Goal: Navigation & Orientation: Understand site structure

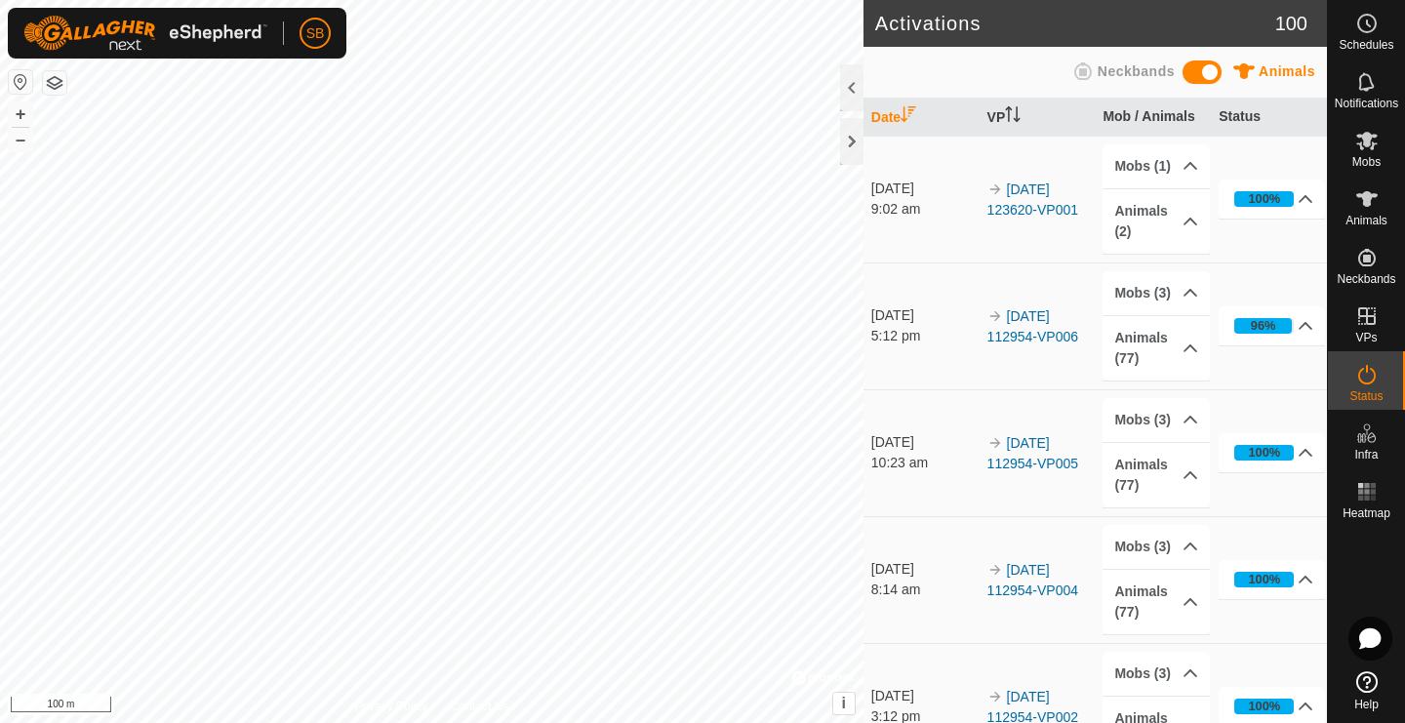
click at [53, 84] on button "button" at bounding box center [54, 82] width 23 height 23
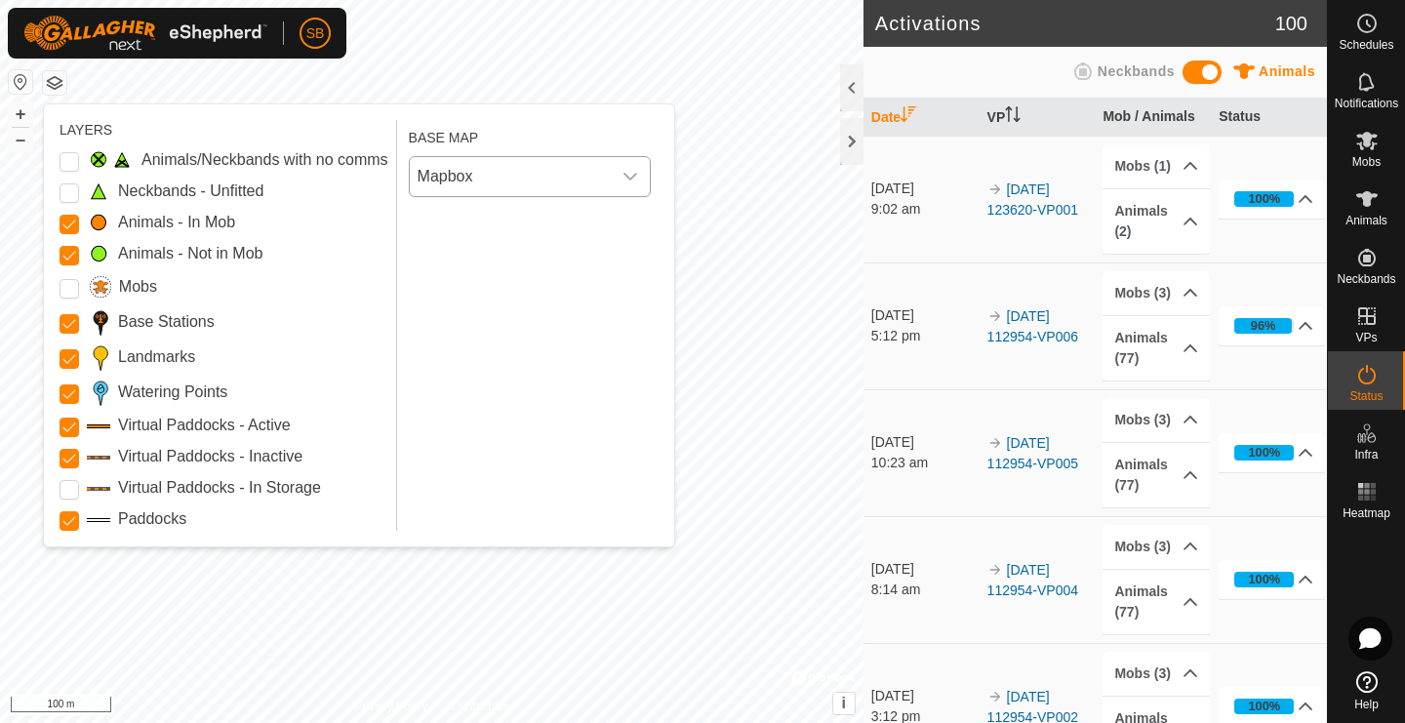
click at [624, 184] on div "dropdown trigger" at bounding box center [630, 176] width 39 height 39
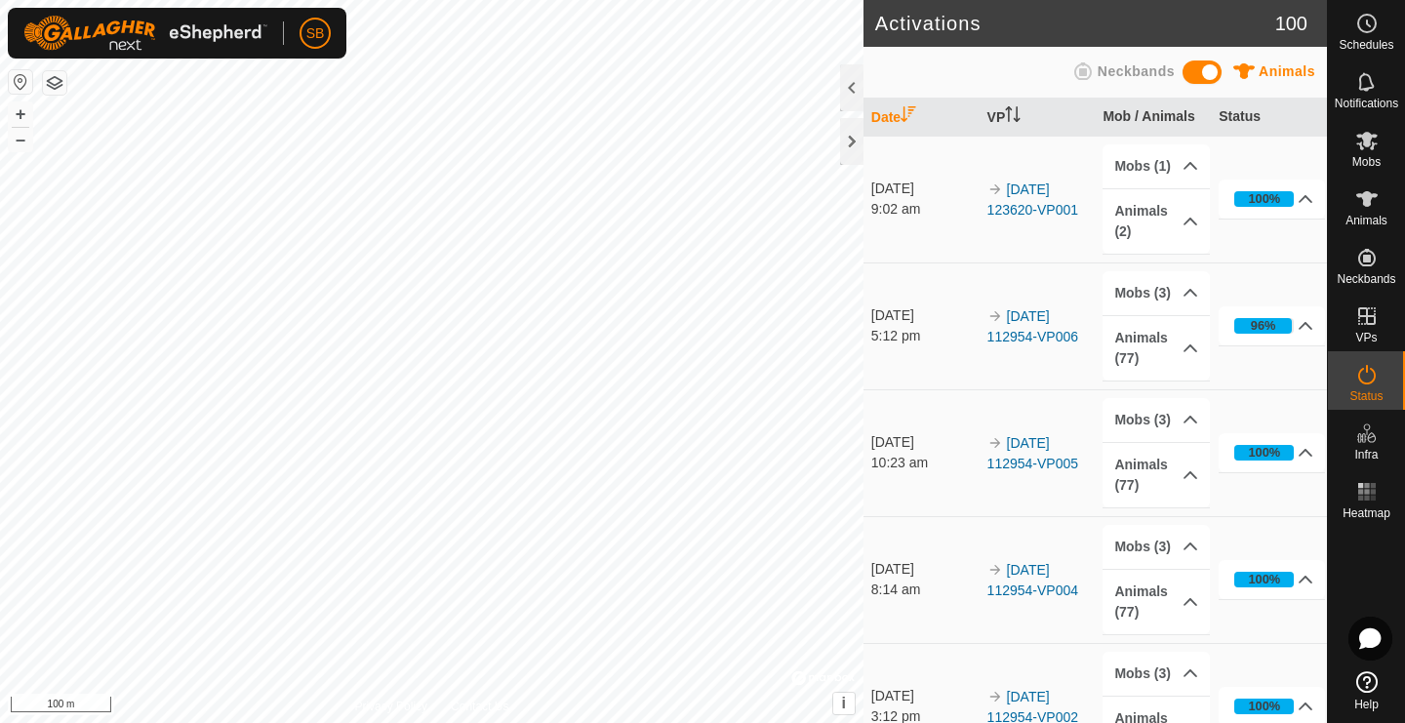
click at [65, 85] on button "button" at bounding box center [54, 82] width 23 height 23
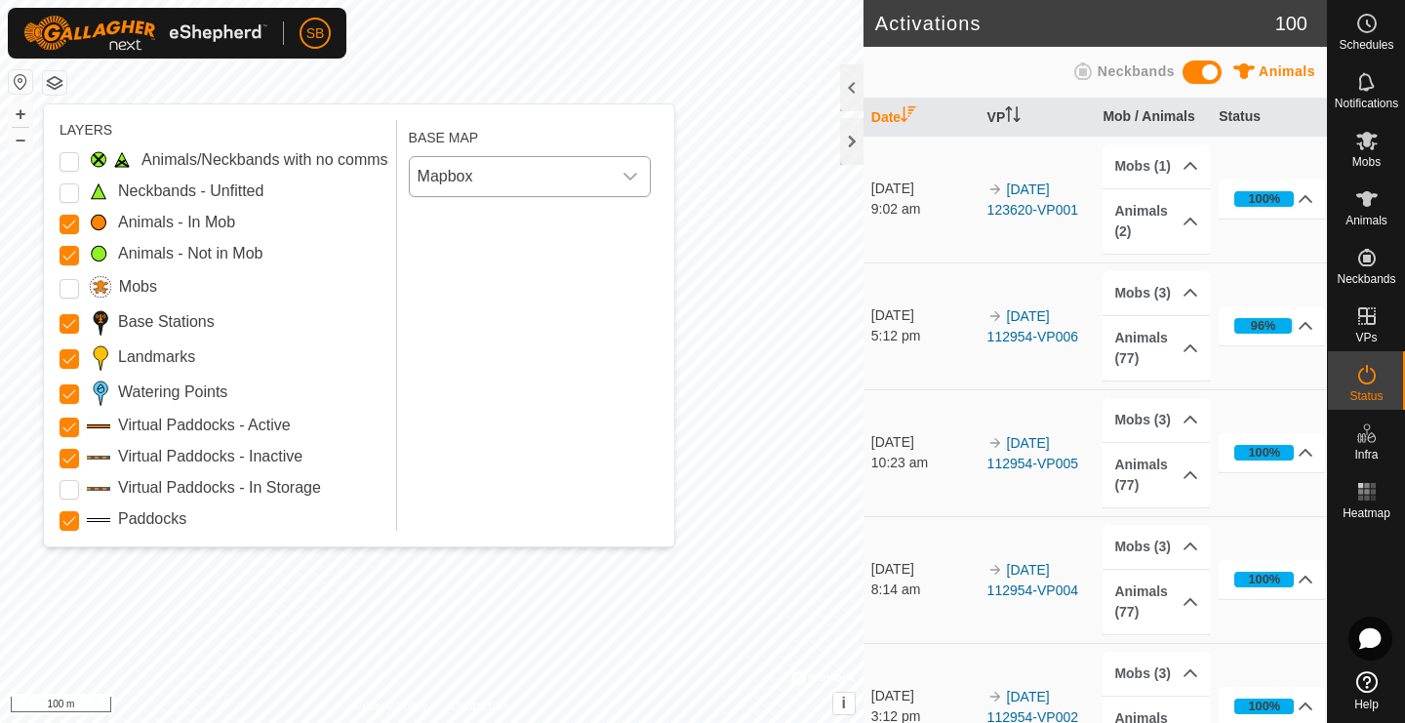
click at [618, 182] on div "dropdown trigger" at bounding box center [630, 176] width 39 height 39
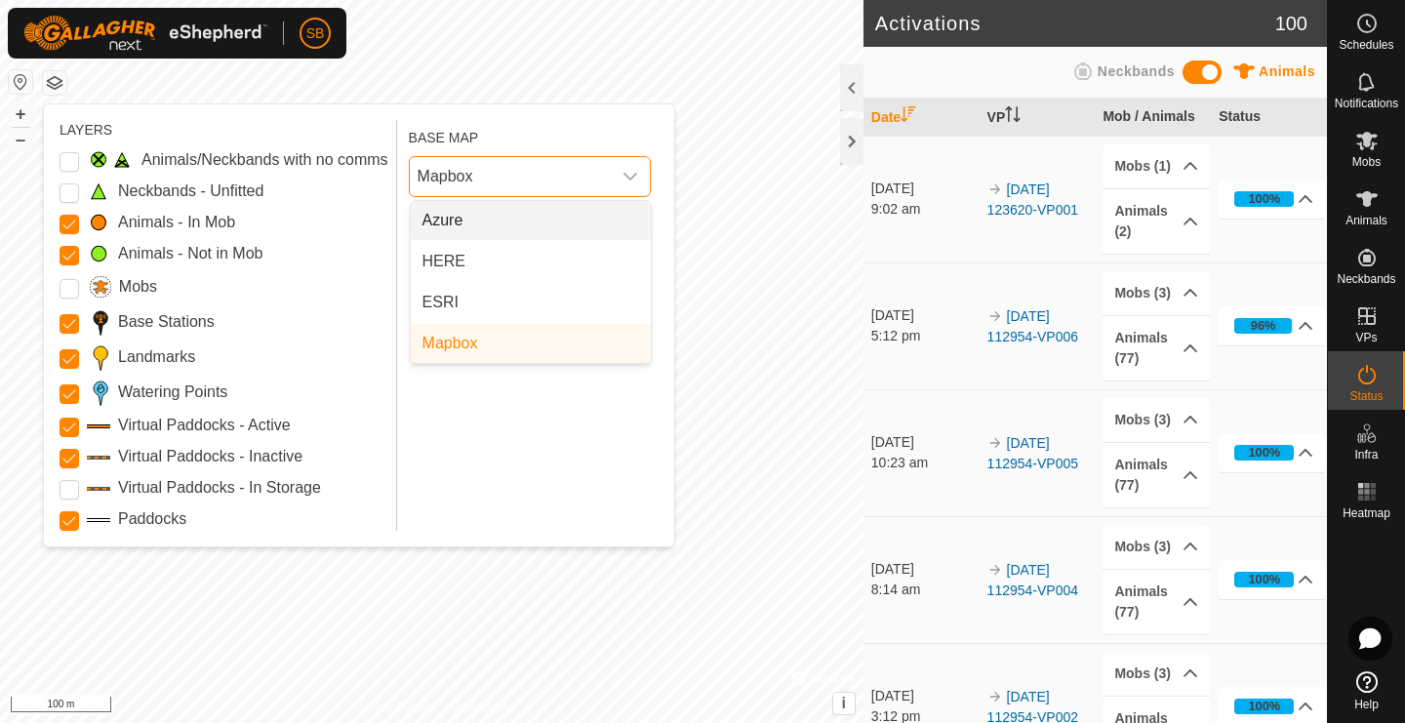
click at [607, 223] on li "Azure" at bounding box center [531, 220] width 240 height 39
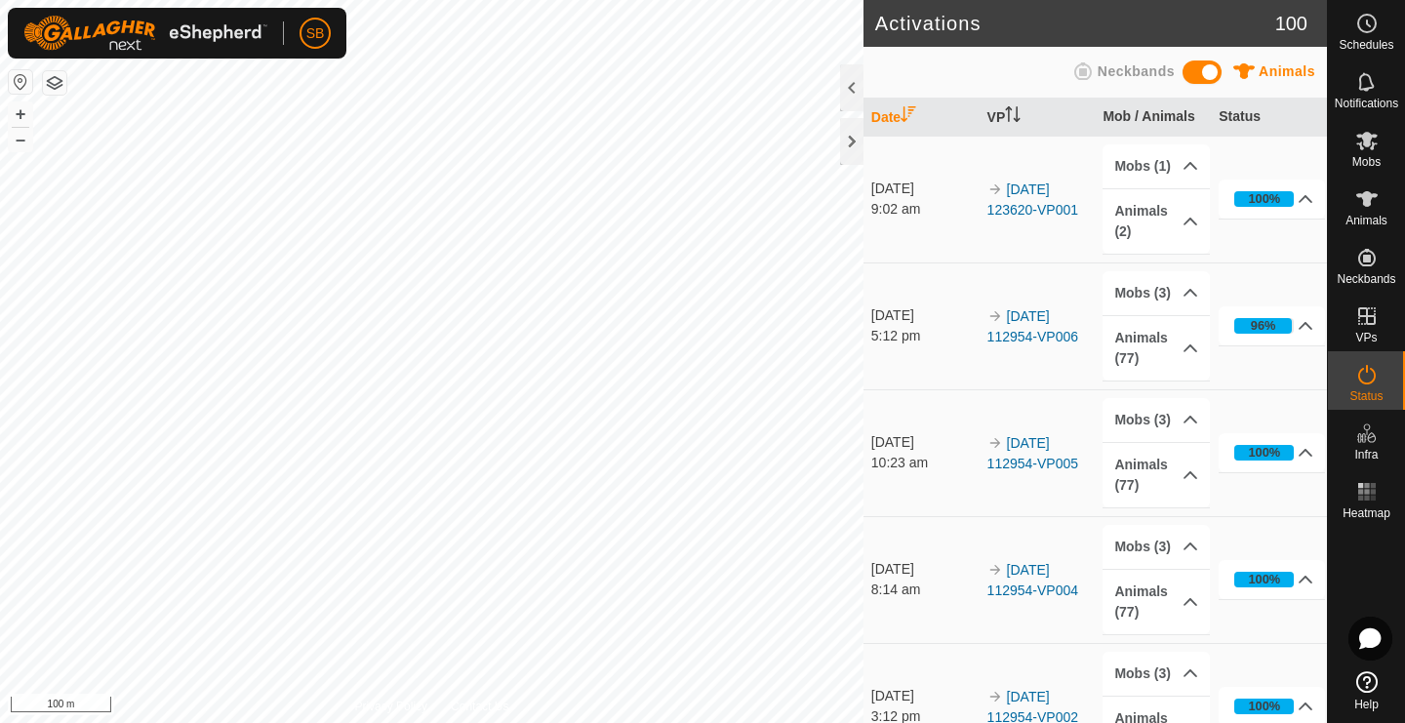
click at [65, 82] on button "button" at bounding box center [54, 82] width 23 height 23
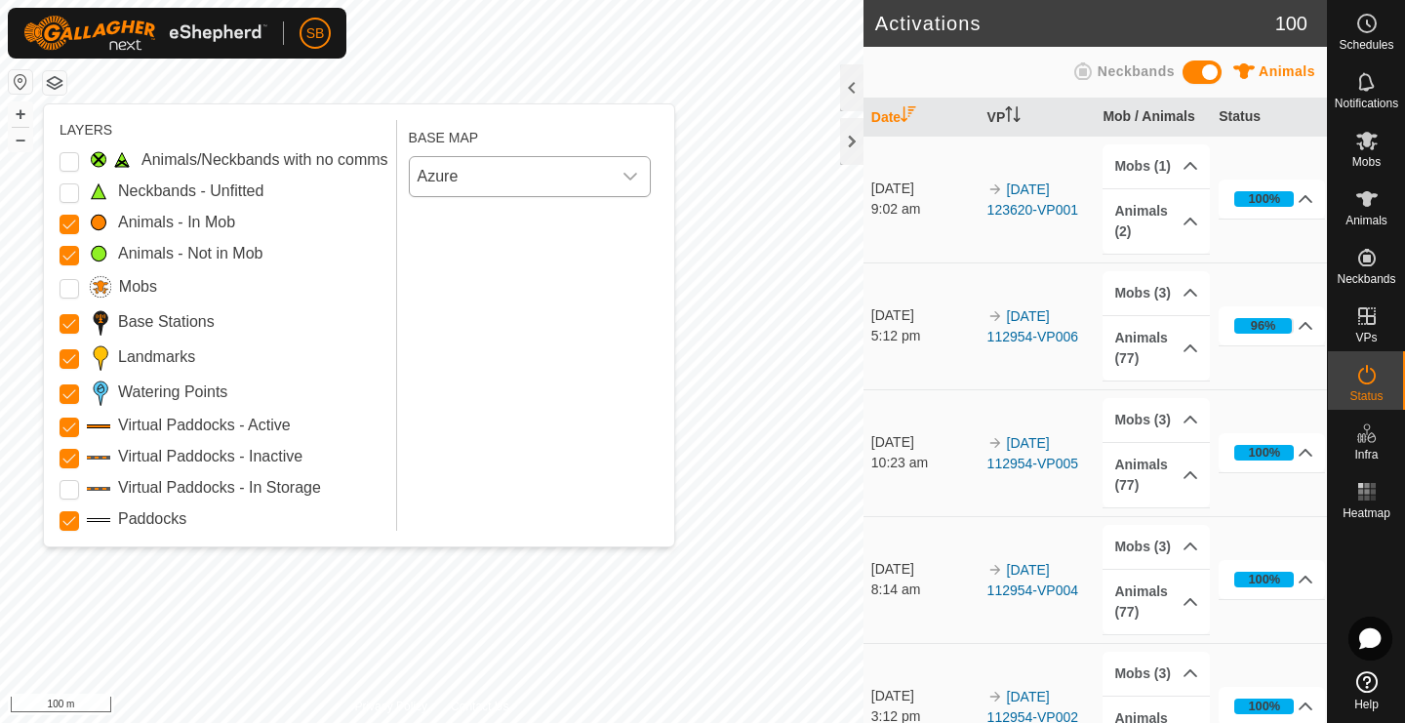
click at [459, 173] on span "Azure" at bounding box center [510, 176] width 201 height 39
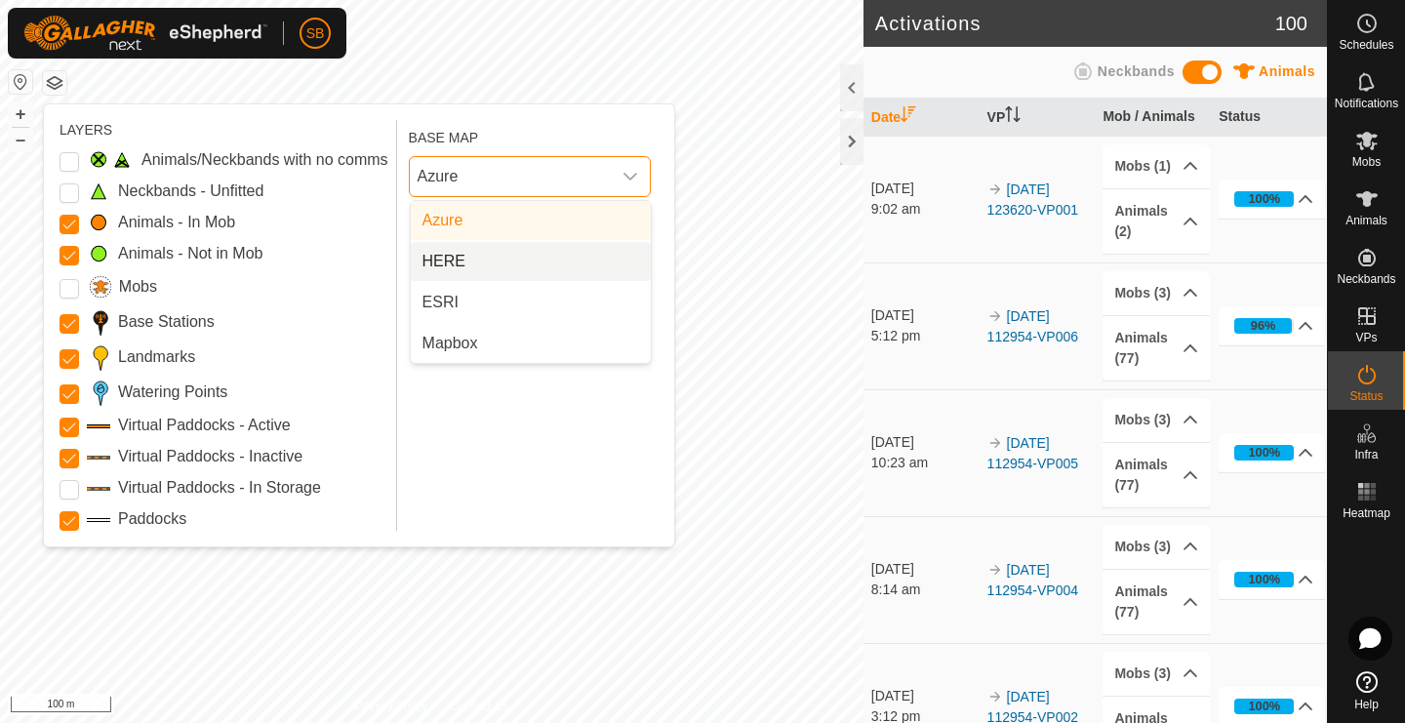
click at [470, 264] on li "HERE" at bounding box center [531, 261] width 240 height 39
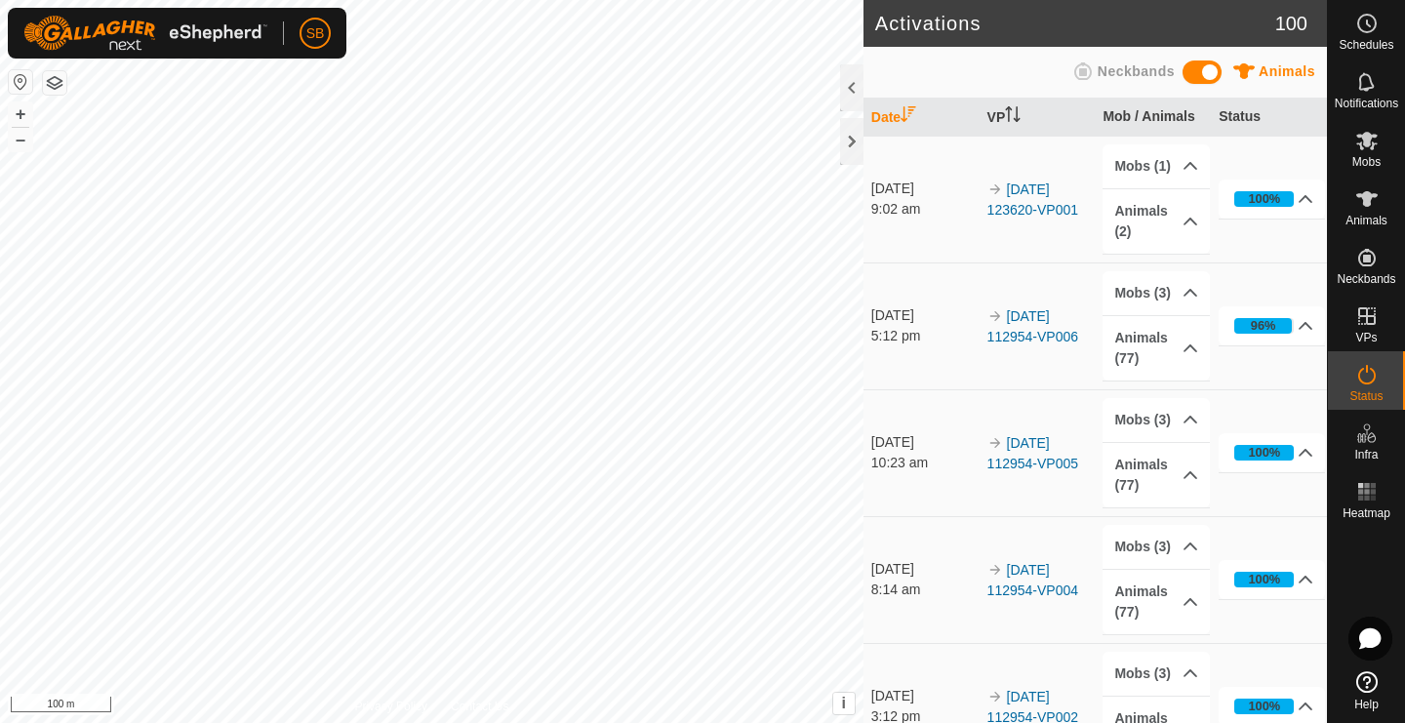
click at [56, 78] on button "button" at bounding box center [54, 82] width 23 height 23
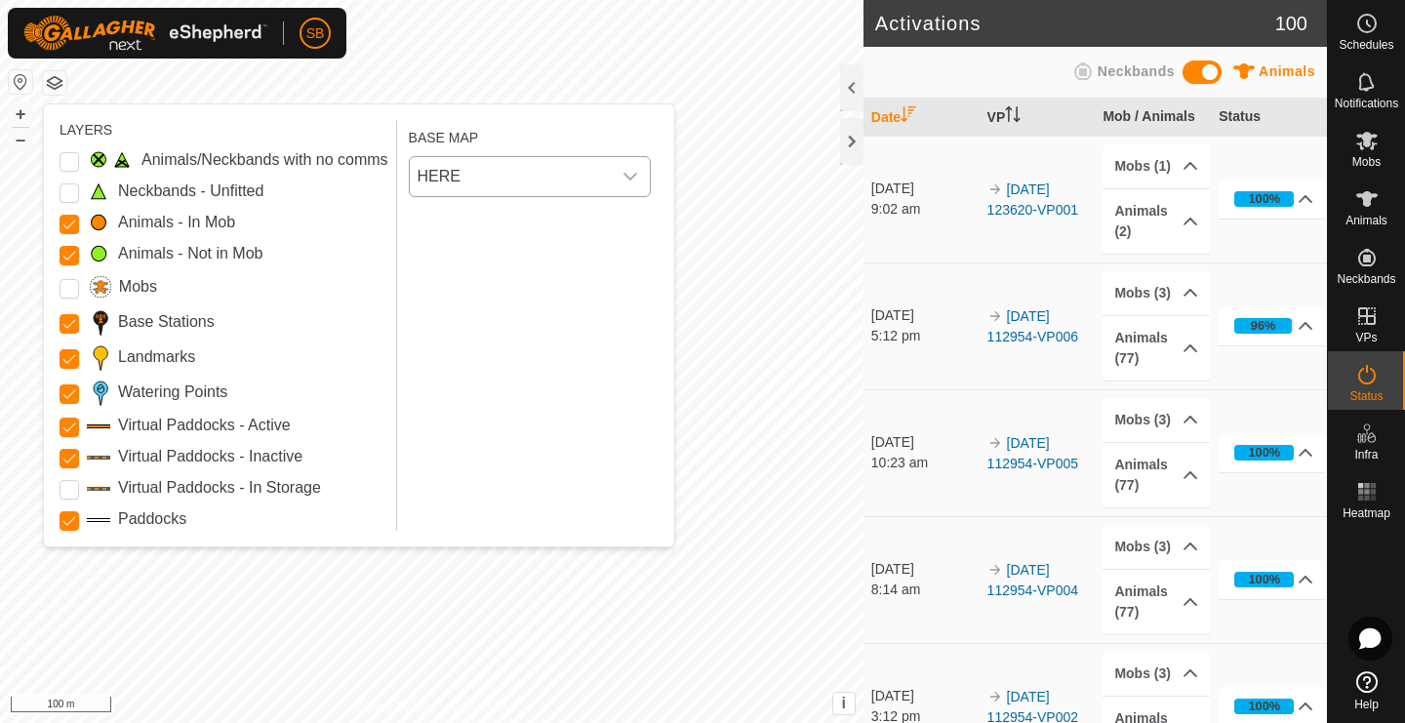
click at [487, 174] on span "HERE" at bounding box center [510, 176] width 201 height 39
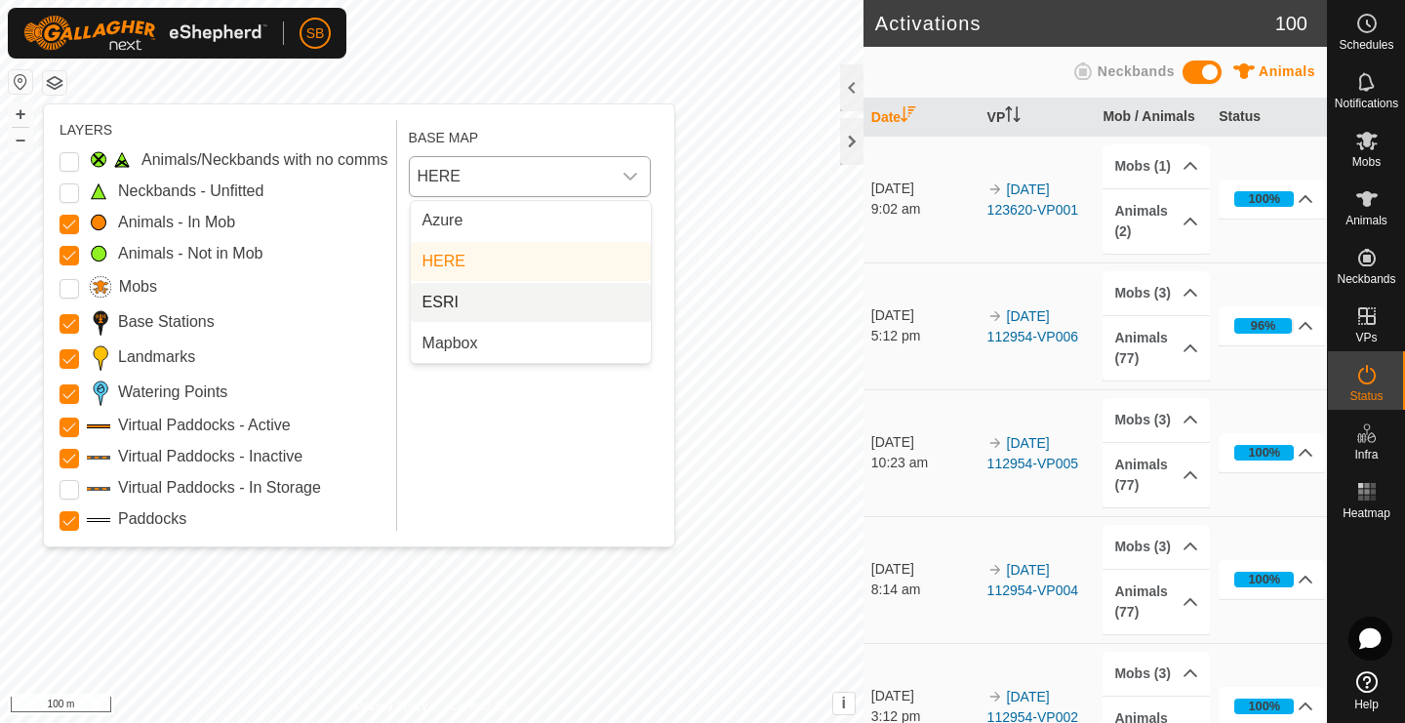
click at [482, 298] on li "ESRI" at bounding box center [531, 302] width 240 height 39
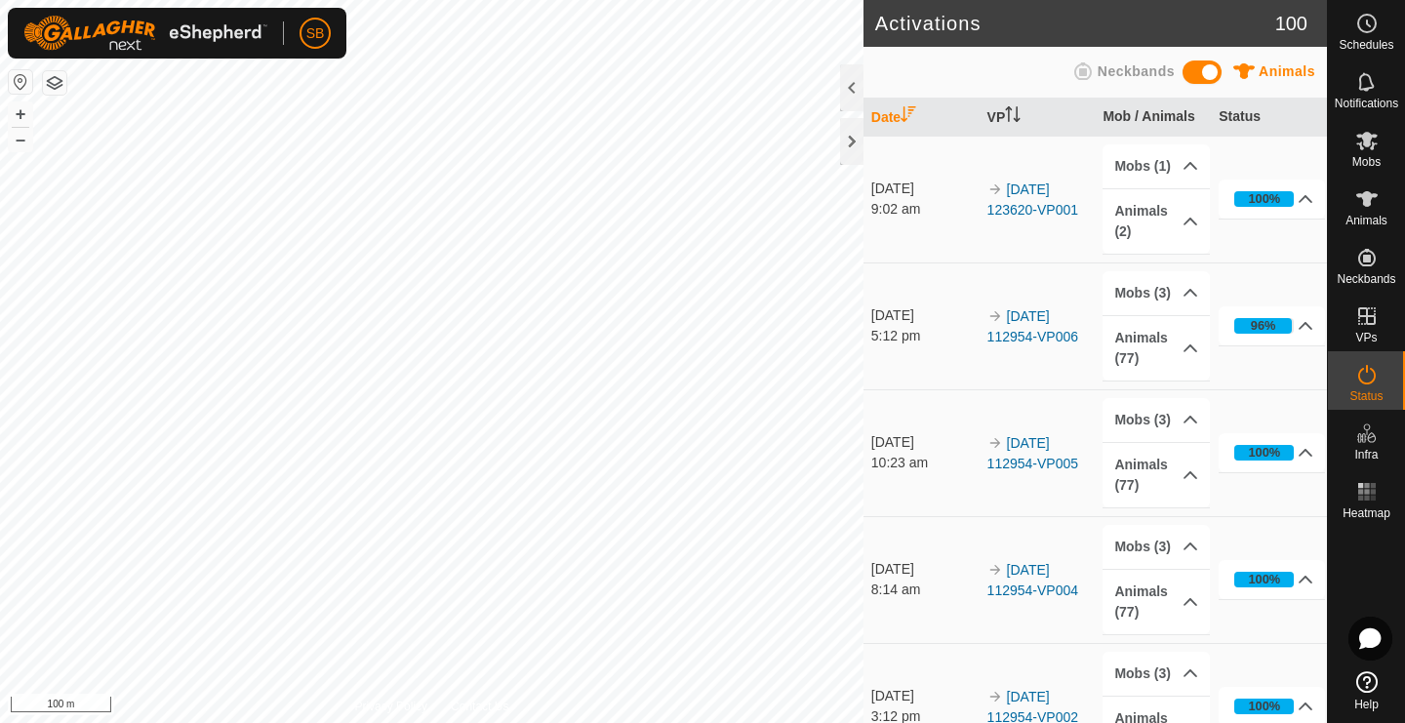
click at [60, 86] on button "button" at bounding box center [54, 82] width 23 height 23
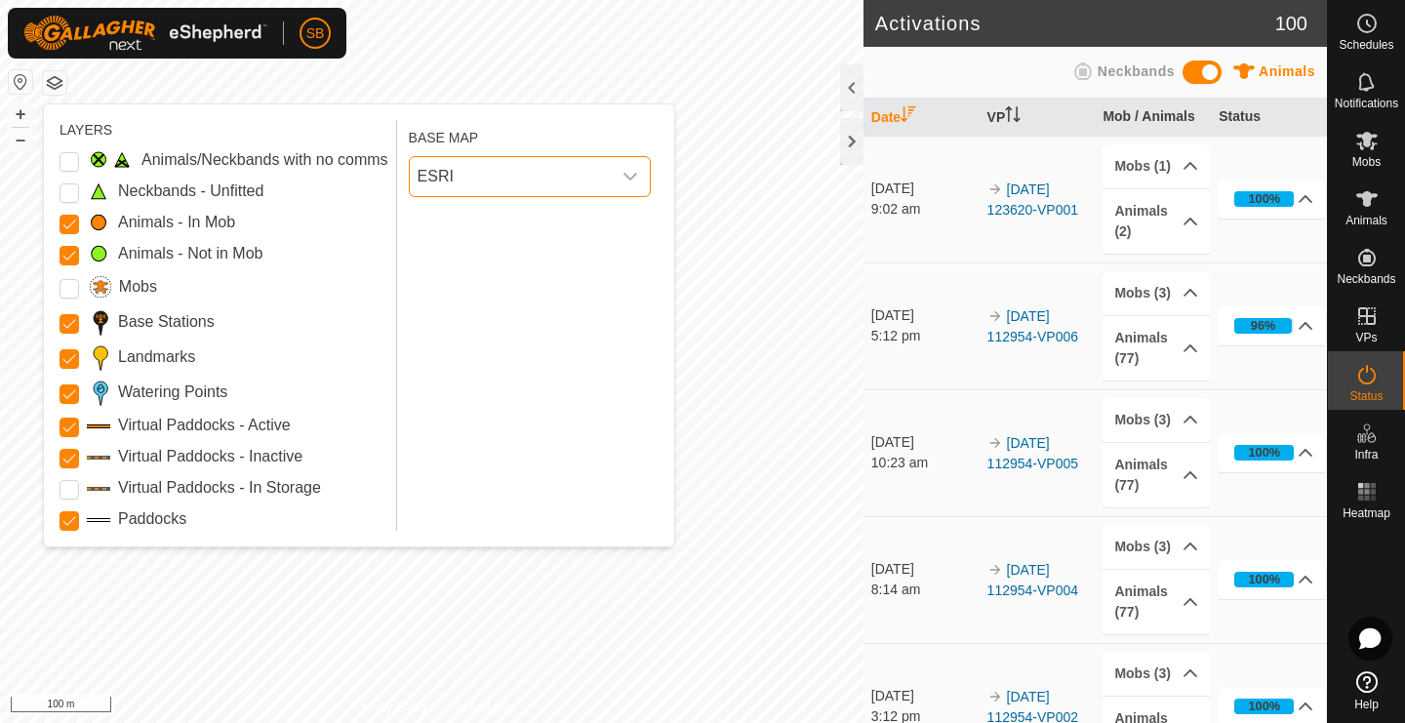
click at [483, 165] on span "ESRI" at bounding box center [510, 176] width 201 height 39
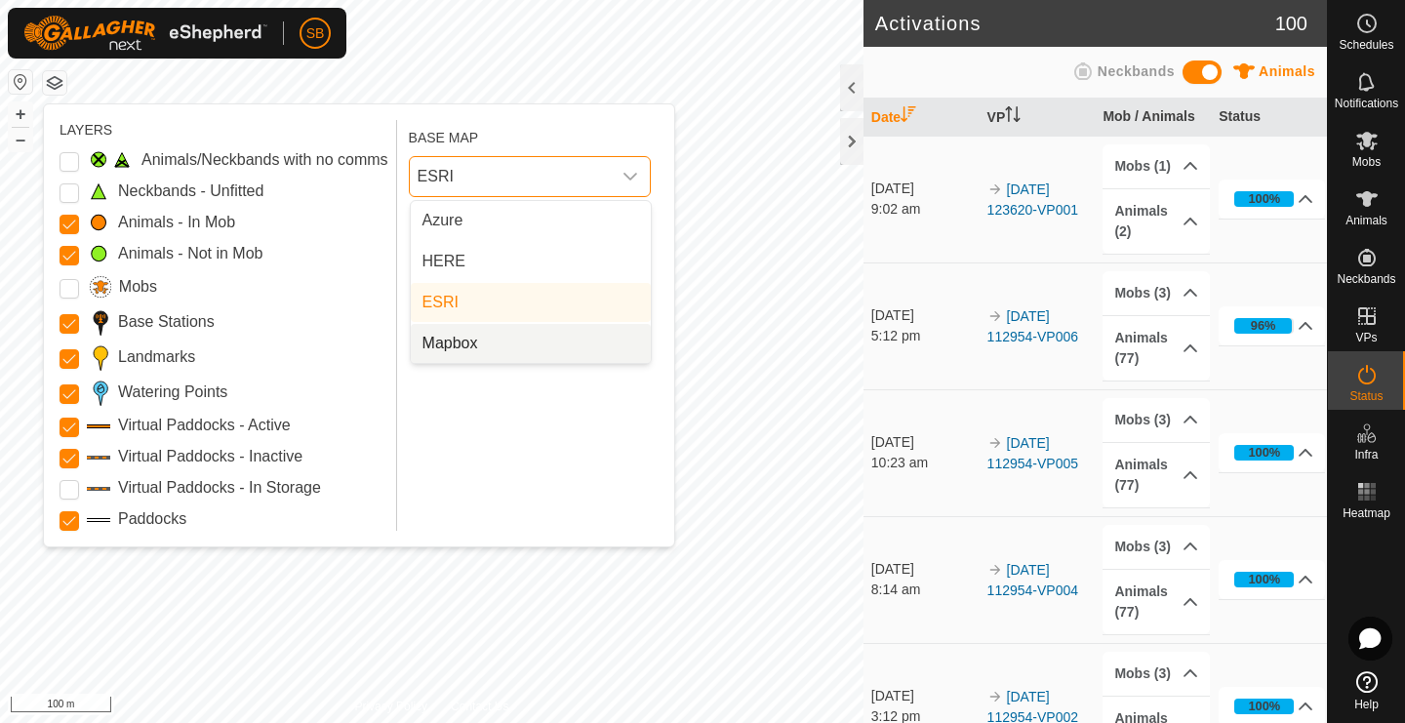
click at [515, 341] on li "Mapbox" at bounding box center [531, 343] width 240 height 39
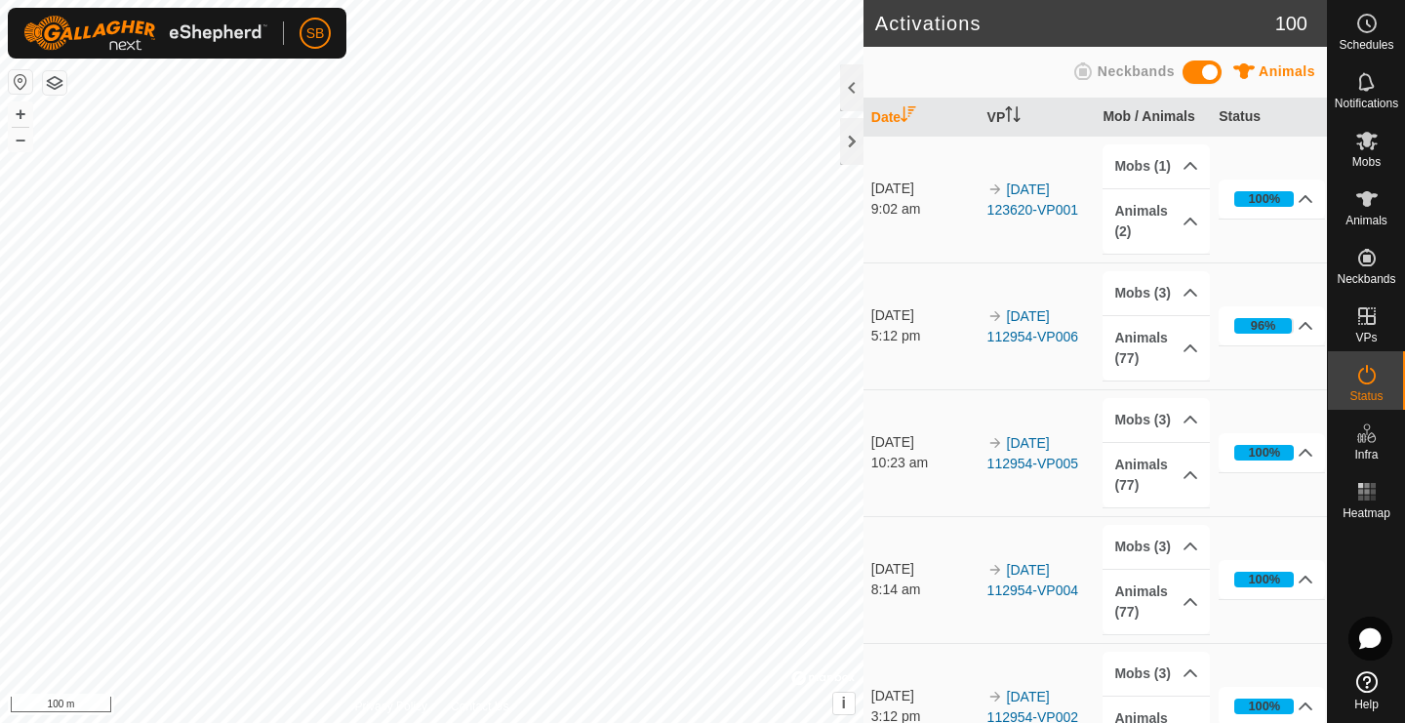
click at [61, 85] on button "button" at bounding box center [54, 82] width 23 height 23
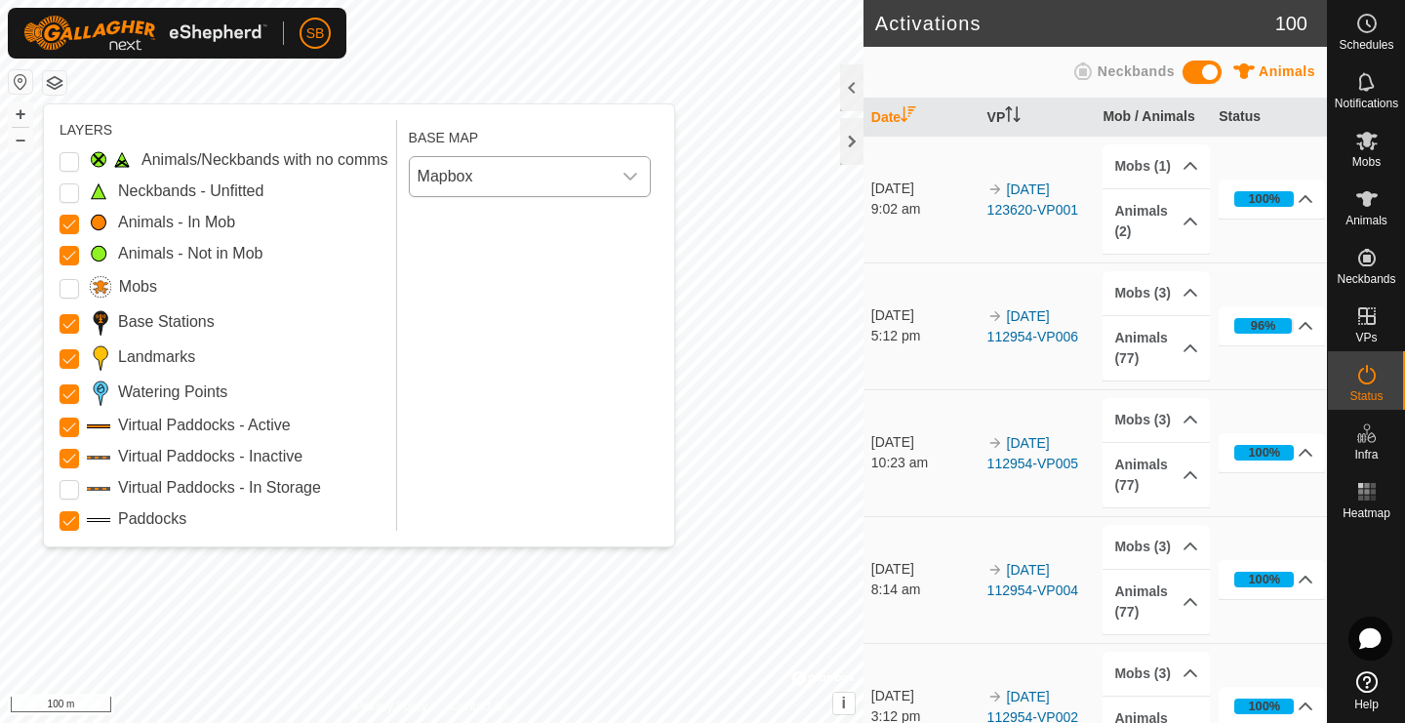
click at [629, 177] on icon "dropdown trigger" at bounding box center [630, 177] width 16 height 16
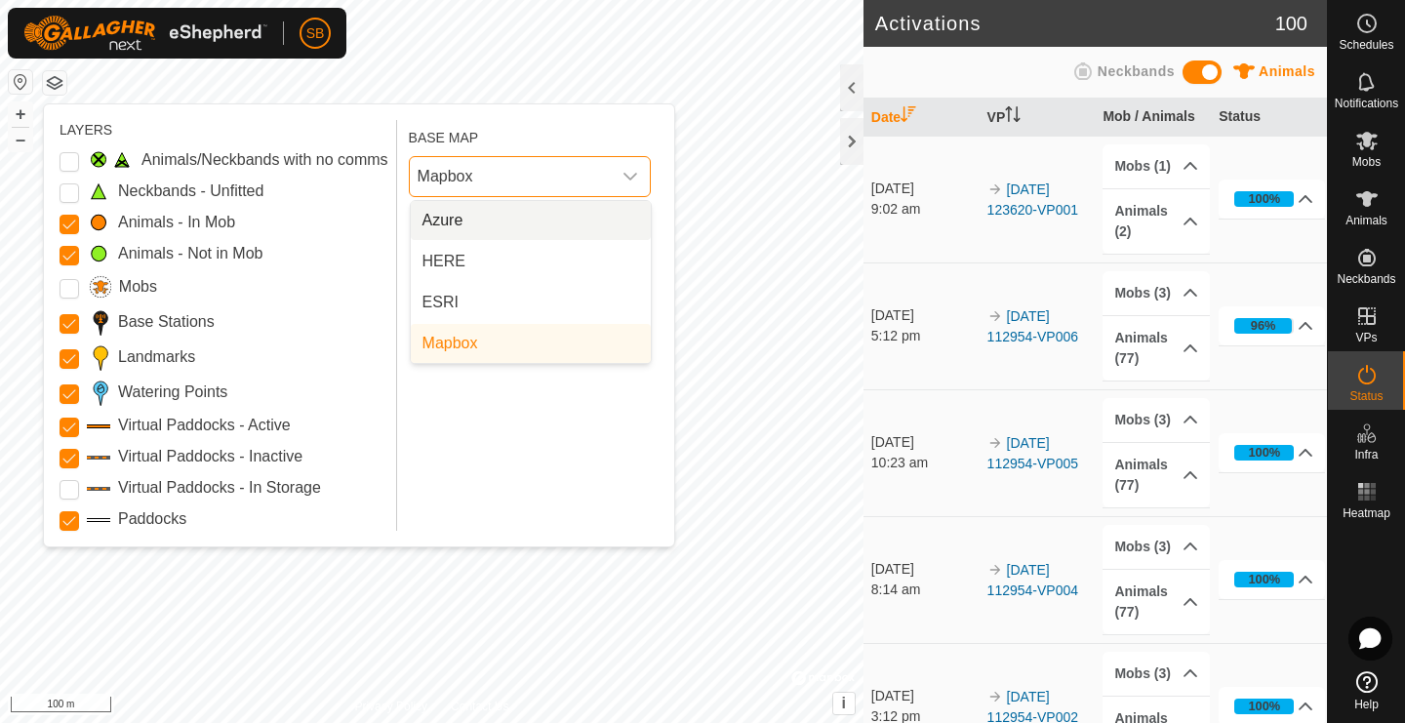
click at [560, 229] on li "Azure" at bounding box center [531, 220] width 240 height 39
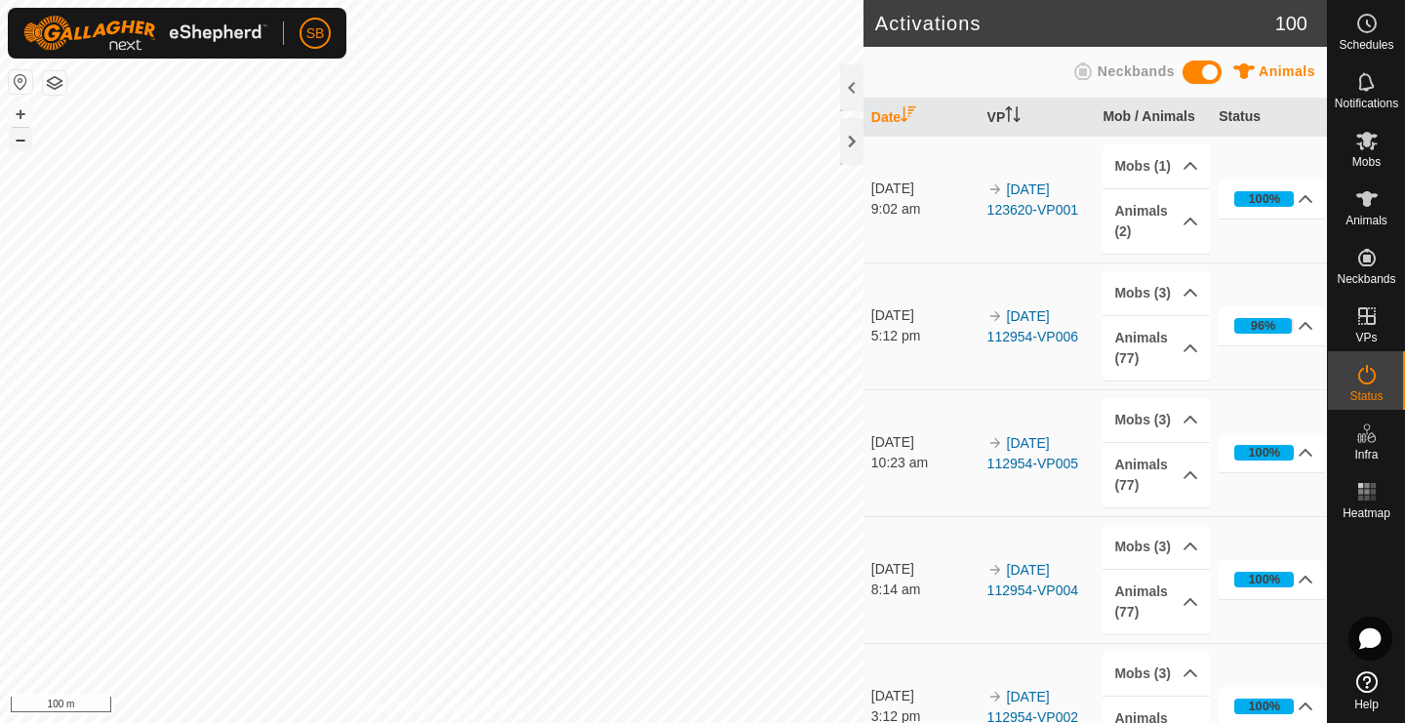
click at [19, 145] on button "–" at bounding box center [20, 139] width 23 height 23
click at [20, 114] on button "+" at bounding box center [20, 113] width 23 height 23
click at [867, 439] on div "Activations 100 Animals Neckbands Date VP Mob / Animals Status [DATE] 9:02 am 2…" at bounding box center [663, 361] width 1327 height 723
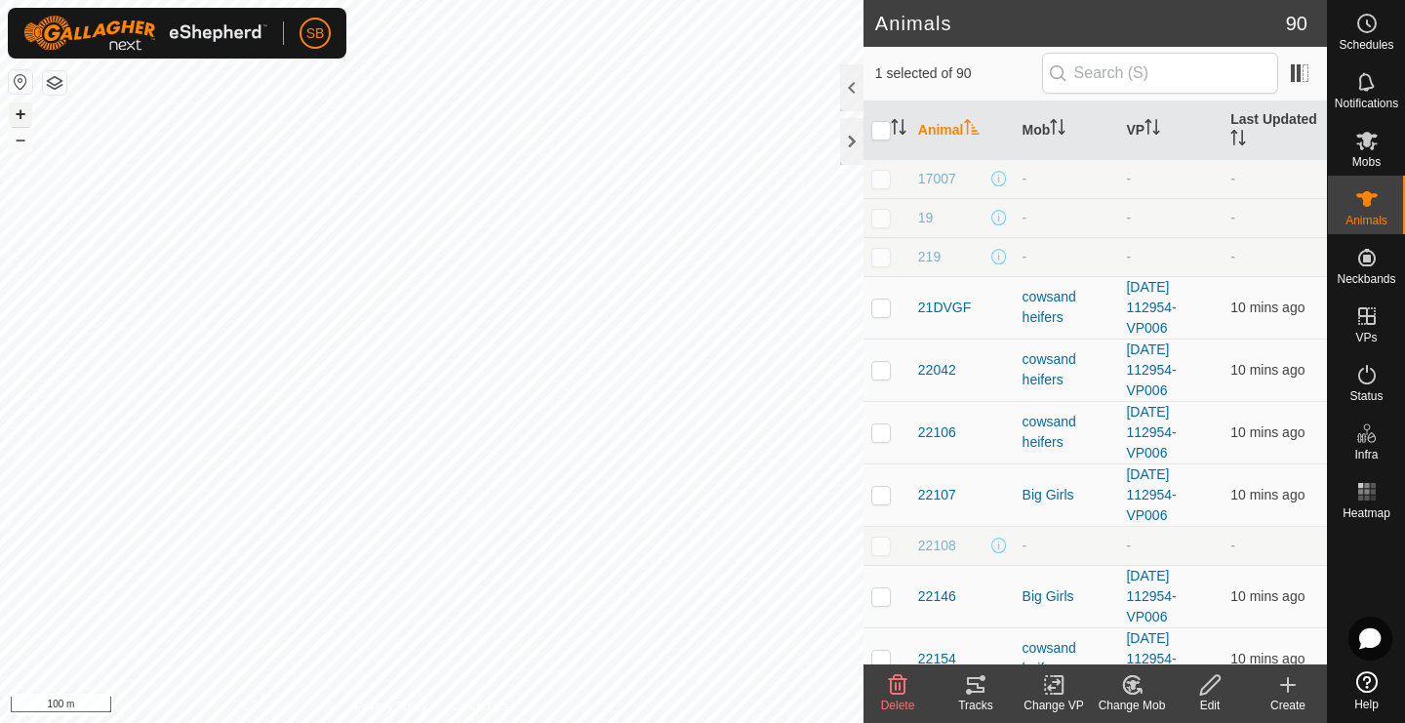
click at [24, 114] on button "+" at bounding box center [20, 113] width 23 height 23
